Goal: Information Seeking & Learning: Learn about a topic

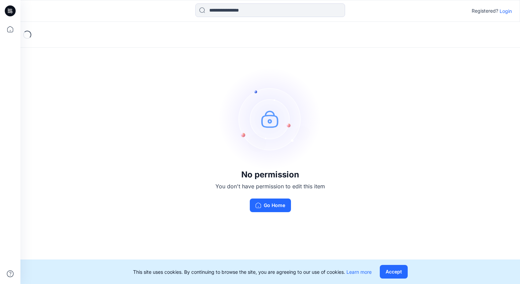
click at [505, 14] on p "Login" at bounding box center [505, 10] width 12 height 7
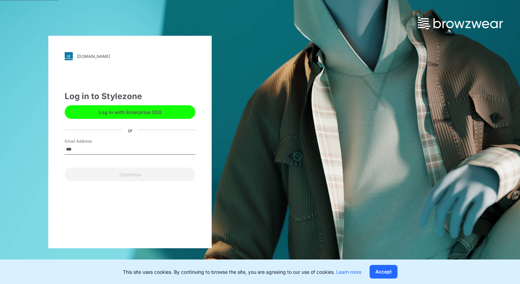
type input "**********"
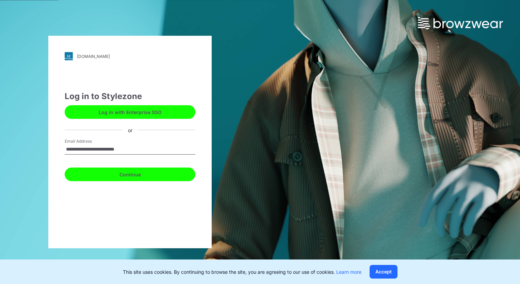
click at [130, 173] on button "Continue" at bounding box center [130, 174] width 131 height 14
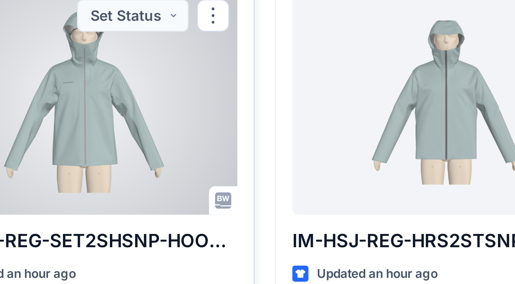
scroll to position [120, 0]
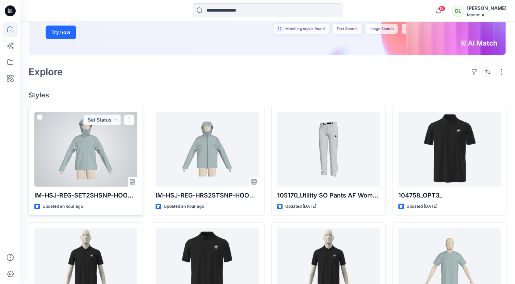
click at [86, 172] on div at bounding box center [85, 149] width 103 height 75
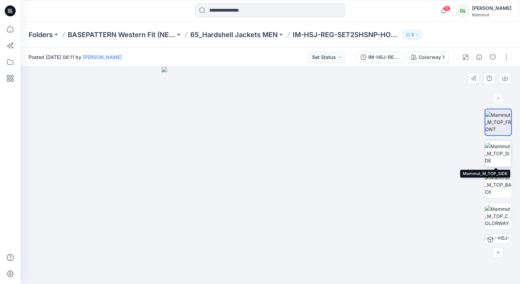
click at [498, 151] on img at bounding box center [498, 153] width 27 height 21
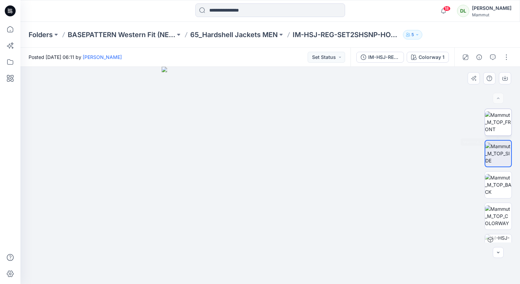
click at [498, 128] on img at bounding box center [498, 121] width 27 height 21
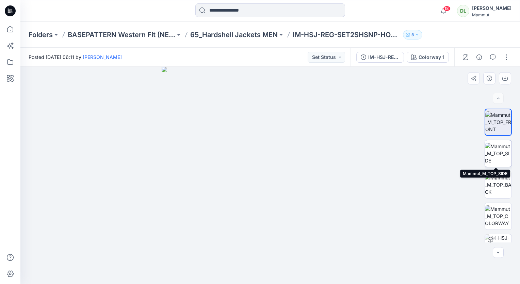
click at [501, 154] on img at bounding box center [498, 153] width 27 height 21
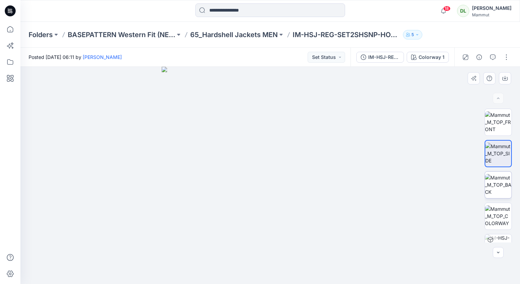
click at [499, 174] on img at bounding box center [498, 184] width 27 height 21
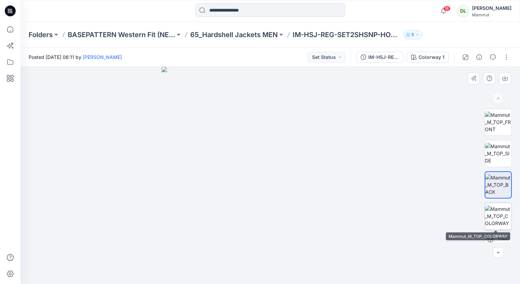
click at [498, 205] on img at bounding box center [498, 215] width 27 height 21
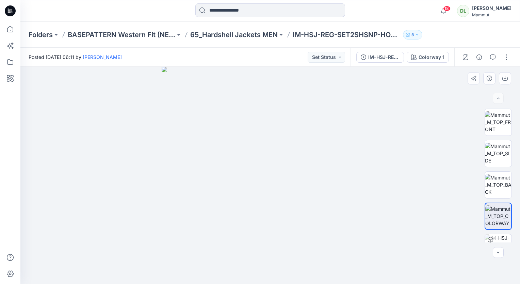
click at [321, 176] on img at bounding box center [270, 175] width 217 height 217
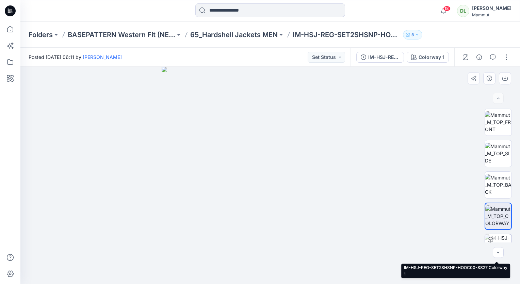
click at [505, 236] on img at bounding box center [498, 247] width 27 height 27
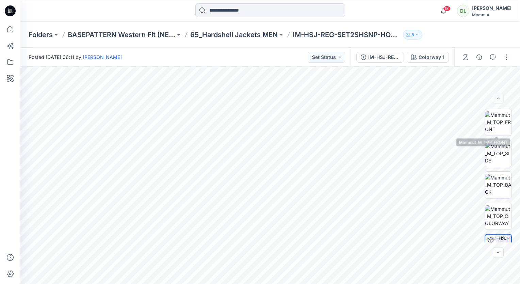
click at [499, 129] on img at bounding box center [498, 121] width 27 height 21
click at [252, 52] on div "Posted [DATE] 06:11 by [PERSON_NAME] Set Status" at bounding box center [185, 57] width 330 height 19
drag, startPoint x: 358, startPoint y: 10, endPoint x: 361, endPoint y: 11, distance: 3.9
click at [360, 11] on div at bounding box center [270, 10] width 250 height 15
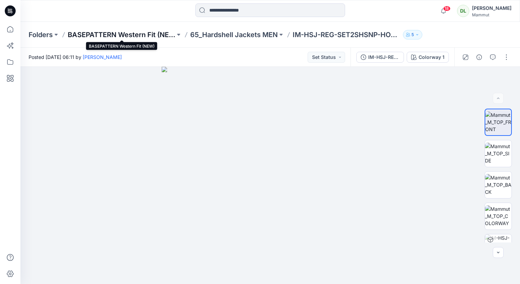
click at [161, 35] on p "BASEPATTERN Western Fit (NEW)" at bounding box center [122, 35] width 108 height 10
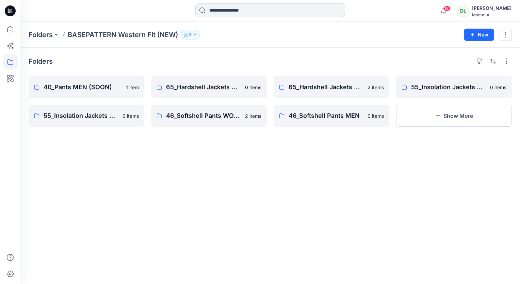
click at [145, 238] on div "Folders 40_Pants MEN (SOON) 1 item 55_Insolation Jackets MEN 0 items 65_Hardshe…" at bounding box center [269, 166] width 499 height 236
click at [45, 37] on p "Folders" at bounding box center [41, 35] width 24 height 10
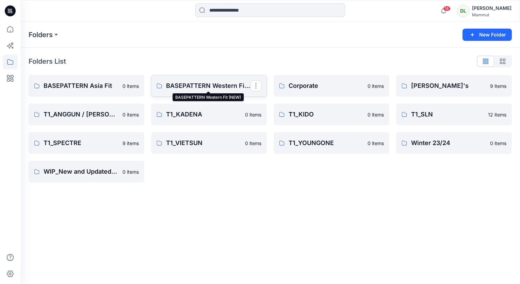
click at [181, 82] on p "BASEPATTERN Western Fit (NEW)" at bounding box center [208, 86] width 84 height 10
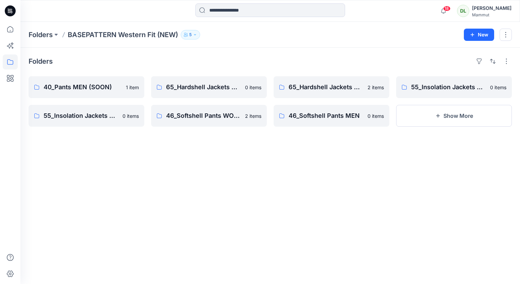
drag, startPoint x: 320, startPoint y: 34, endPoint x: 328, endPoint y: 53, distance: 20.5
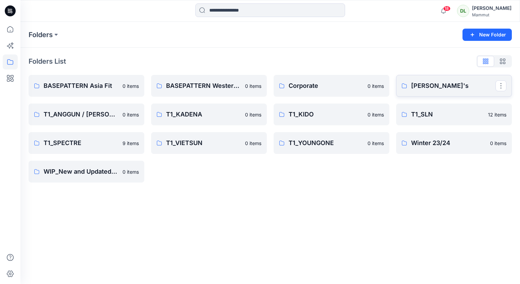
click at [416, 83] on p "[PERSON_NAME]'s" at bounding box center [453, 86] width 84 height 10
click at [198, 90] on p "BASEPATTERN Western Fit (NEW)" at bounding box center [208, 86] width 84 height 10
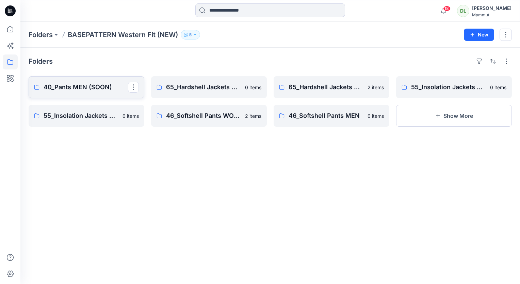
click at [87, 90] on p "40_Pants MEN (SOON)" at bounding box center [86, 87] width 84 height 10
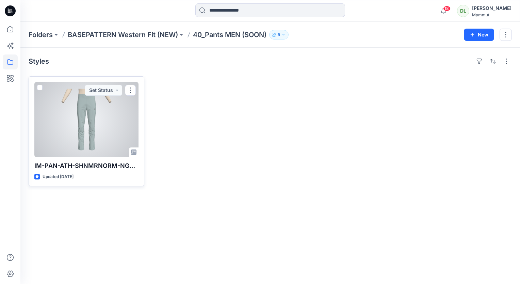
click at [120, 126] on div at bounding box center [86, 119] width 104 height 75
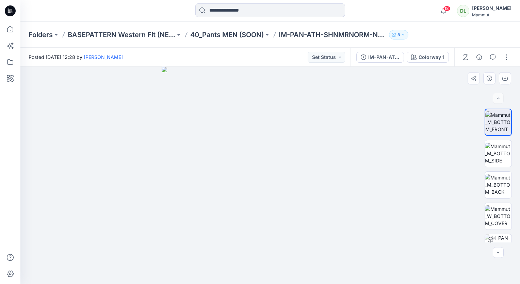
drag, startPoint x: 268, startPoint y: 215, endPoint x: 263, endPoint y: 205, distance: 11.6
click at [263, 205] on img at bounding box center [270, 175] width 217 height 217
drag, startPoint x: 357, startPoint y: 160, endPoint x: 385, endPoint y: 160, distance: 28.2
click at [331, 159] on img at bounding box center [270, 175] width 217 height 217
click at [488, 146] on img at bounding box center [498, 153] width 27 height 21
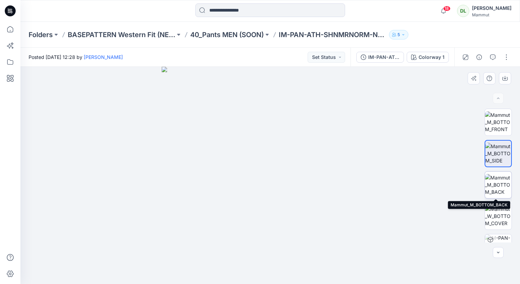
click at [499, 189] on img at bounding box center [498, 184] width 27 height 21
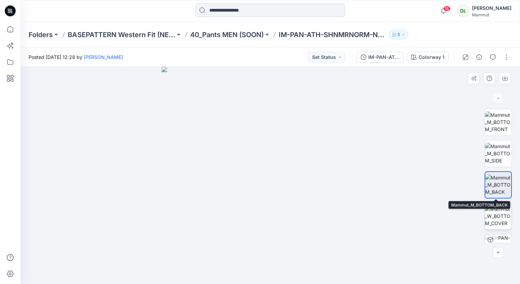
click at [504, 209] on img at bounding box center [498, 215] width 27 height 21
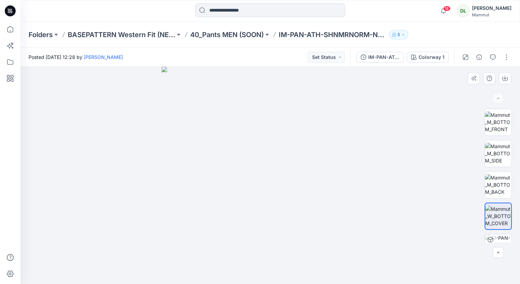
drag, startPoint x: 278, startPoint y: 134, endPoint x: 306, endPoint y: 135, distance: 27.9
click at [305, 135] on img at bounding box center [270, 175] width 217 height 217
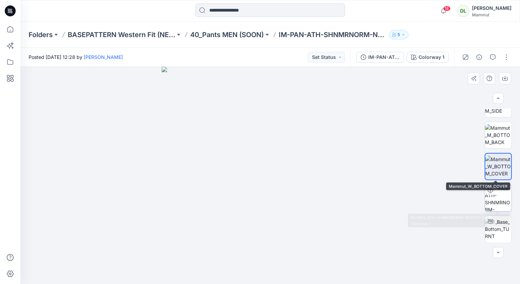
click at [502, 200] on img at bounding box center [498, 197] width 27 height 27
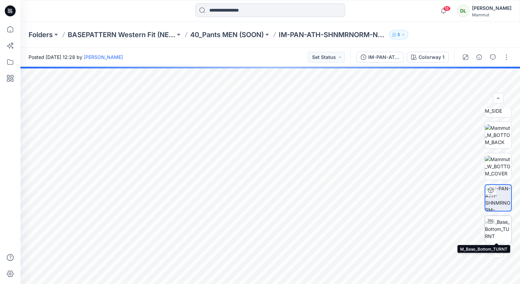
click at [501, 225] on img at bounding box center [498, 228] width 27 height 21
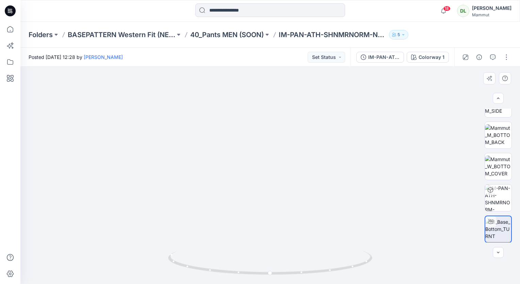
drag, startPoint x: 305, startPoint y: 140, endPoint x: 286, endPoint y: 139, distance: 19.1
click at [286, 139] on img at bounding box center [269, 166] width 253 height 236
drag, startPoint x: 265, startPoint y: 95, endPoint x: 265, endPoint y: 156, distance: 61.6
drag, startPoint x: 353, startPoint y: 154, endPoint x: 313, endPoint y: 144, distance: 41.4
click at [313, 145] on img at bounding box center [267, 135] width 509 height 295
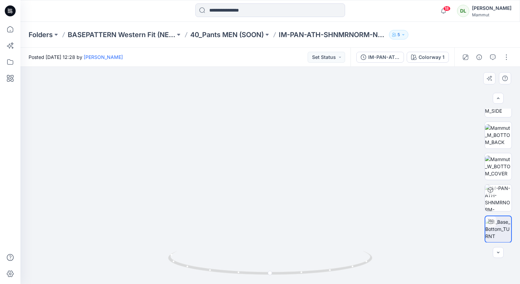
drag, startPoint x: 261, startPoint y: 195, endPoint x: 293, endPoint y: 193, distance: 31.3
click at [293, 193] on img at bounding box center [274, 129] width 509 height 309
drag, startPoint x: 273, startPoint y: 274, endPoint x: 309, endPoint y: 272, distance: 36.4
click at [309, 272] on icon at bounding box center [271, 264] width 206 height 26
drag, startPoint x: 305, startPoint y: 272, endPoint x: 383, endPoint y: 261, distance: 78.7
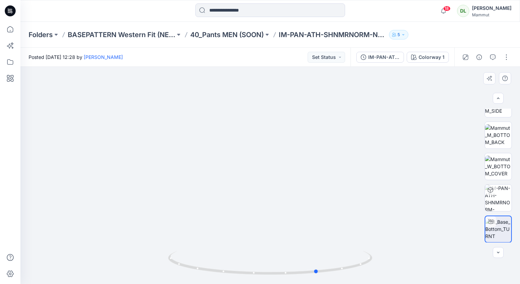
click at [322, 272] on icon at bounding box center [271, 264] width 206 height 26
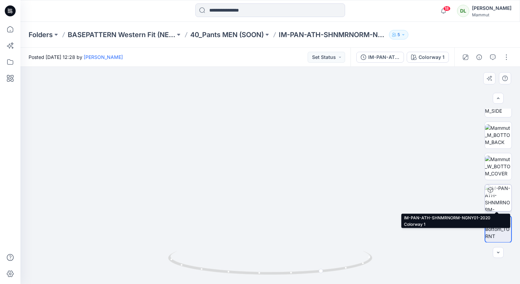
click at [493, 200] on img at bounding box center [498, 197] width 27 height 27
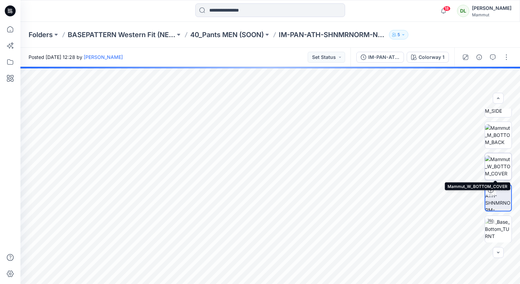
click at [489, 161] on img at bounding box center [498, 165] width 27 height 21
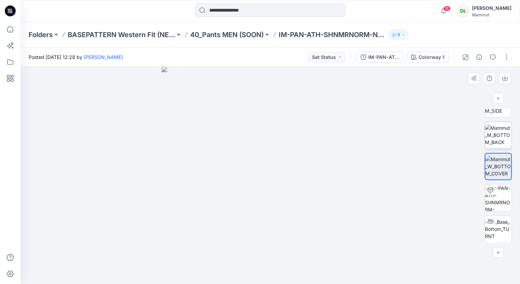
click at [494, 130] on img at bounding box center [498, 134] width 27 height 21
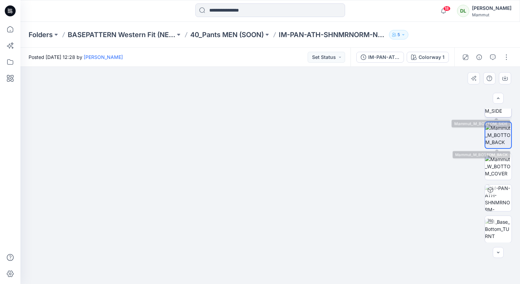
click at [492, 113] on img at bounding box center [498, 103] width 27 height 21
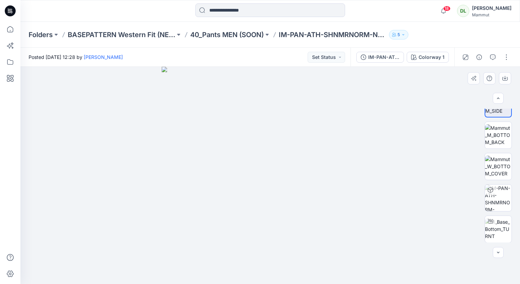
click at [314, 121] on img at bounding box center [270, 175] width 217 height 217
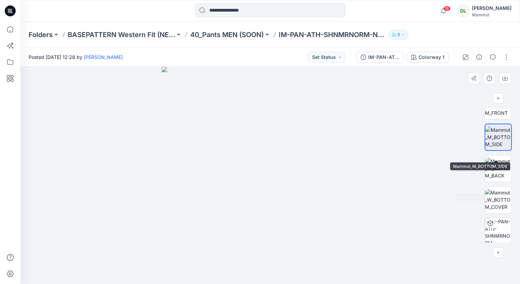
scroll to position [0, 0]
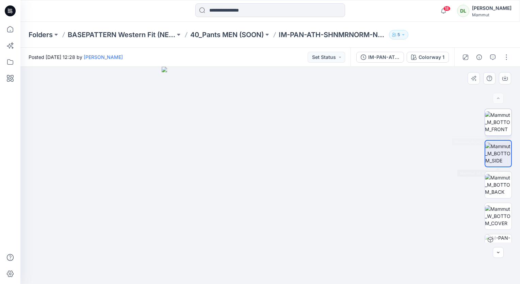
click at [495, 127] on img at bounding box center [498, 121] width 27 height 21
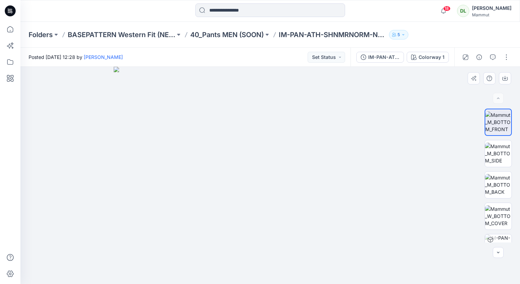
drag, startPoint x: 277, startPoint y: 89, endPoint x: 278, endPoint y: 145, distance: 55.8
drag, startPoint x: 269, startPoint y: 168, endPoint x: 261, endPoint y: 103, distance: 66.2
click at [261, 103] on img at bounding box center [270, 142] width 361 height 283
drag, startPoint x: 278, startPoint y: 233, endPoint x: 259, endPoint y: 185, distance: 51.2
click at [260, 182] on img at bounding box center [268, 86] width 504 height 396
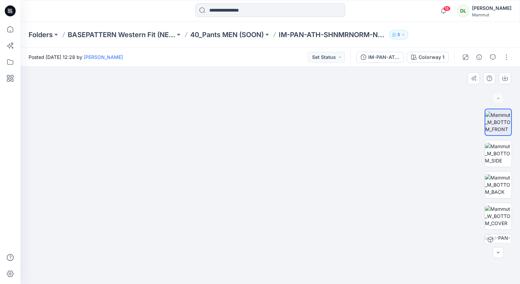
drag, startPoint x: 264, startPoint y: 118, endPoint x: 247, endPoint y: 217, distance: 100.9
click at [255, 283] on html "18 Notifications [PERSON_NAME] has updated IM-HSJ-REG-SET2SHSNP-HOOC00-SS27 wit…" at bounding box center [260, 142] width 520 height 284
click at [491, 147] on img at bounding box center [498, 153] width 27 height 21
drag, startPoint x: 314, startPoint y: 120, endPoint x: 273, endPoint y: 164, distance: 59.9
click at [273, 164] on img at bounding box center [270, 175] width 289 height 217
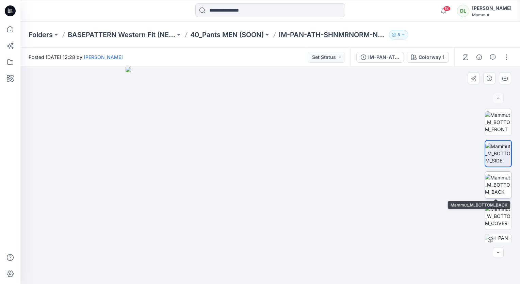
click at [492, 186] on img at bounding box center [498, 184] width 27 height 21
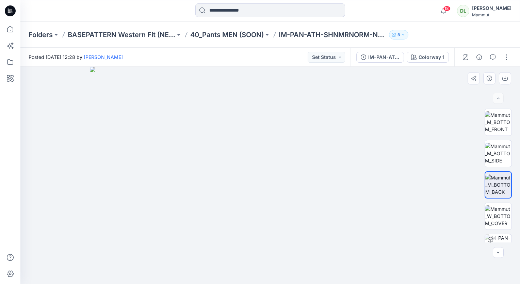
drag, startPoint x: 276, startPoint y: 102, endPoint x: 298, endPoint y: 237, distance: 136.5
click at [497, 122] on img at bounding box center [498, 121] width 27 height 21
drag, startPoint x: 284, startPoint y: 82, endPoint x: 266, endPoint y: 174, distance: 93.7
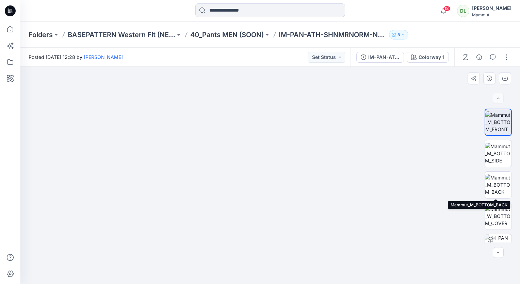
drag, startPoint x: 501, startPoint y: 185, endPoint x: 481, endPoint y: 172, distance: 23.9
click at [501, 185] on img at bounding box center [498, 184] width 27 height 21
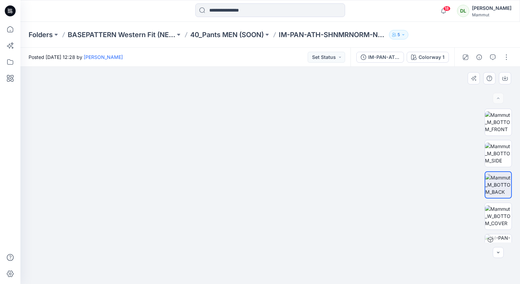
drag, startPoint x: 260, startPoint y: 89, endPoint x: 290, endPoint y: 162, distance: 79.0
